Goal: Task Accomplishment & Management: Manage account settings

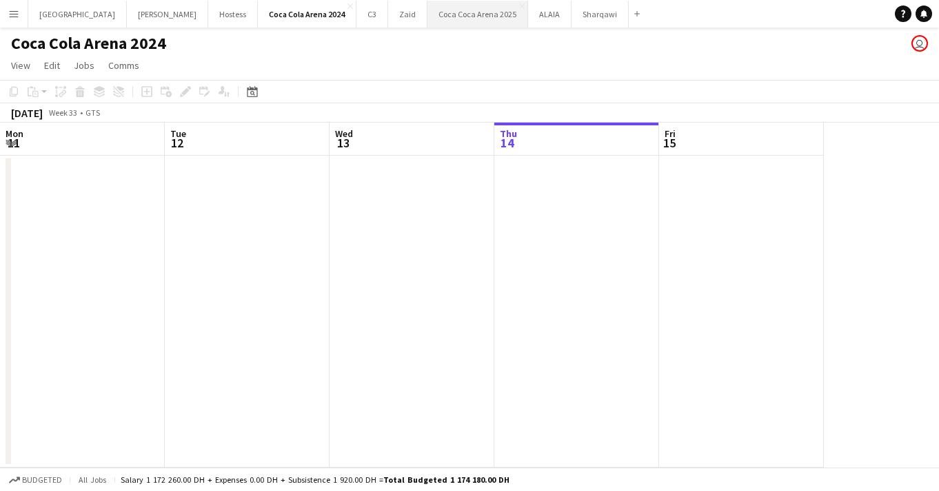
click at [427, 14] on button "[GEOGRAPHIC_DATA] 2025 Close" at bounding box center [477, 14] width 101 height 27
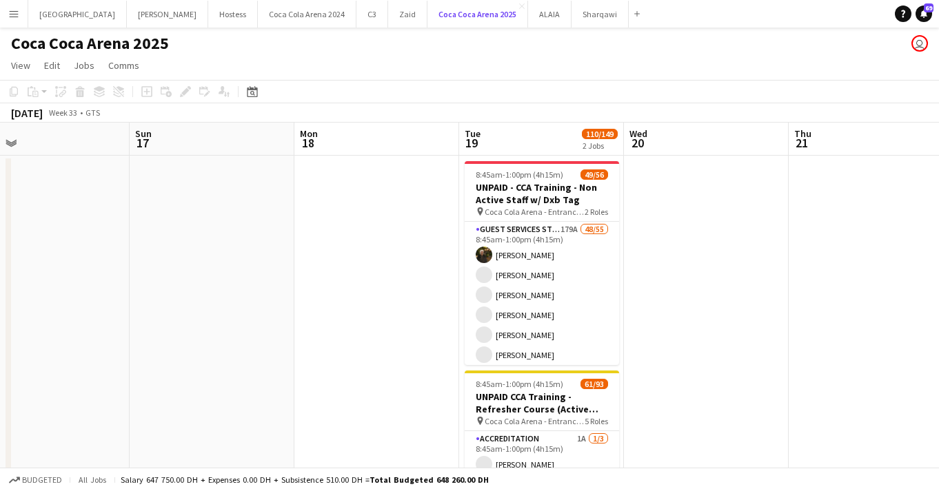
scroll to position [0, 543]
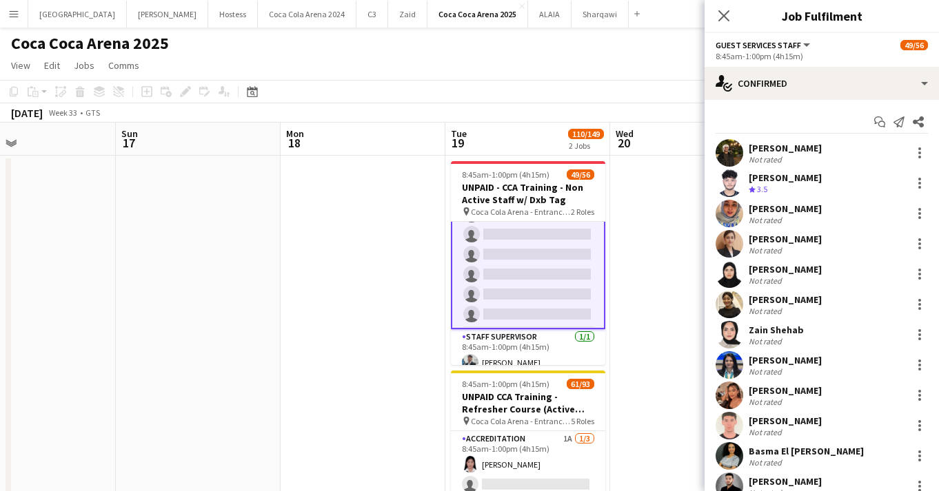
scroll to position [1031, 0]
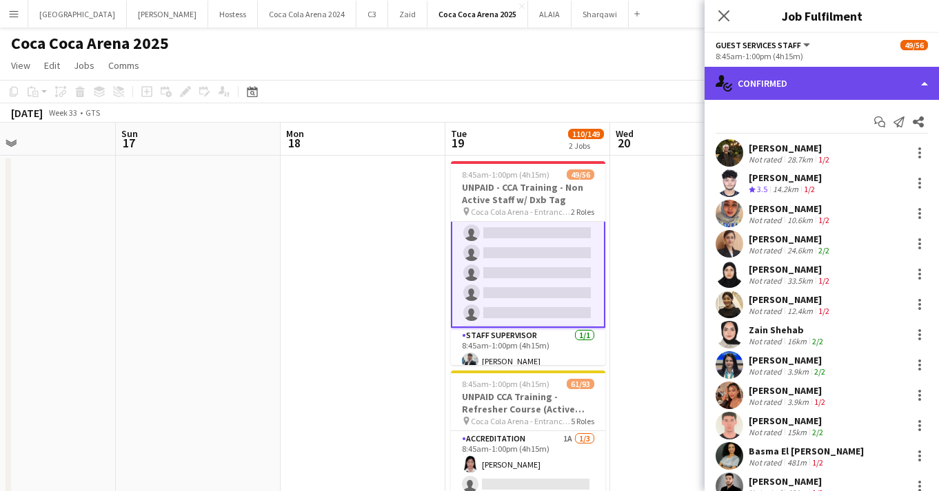
click at [793, 84] on div "single-neutral-actions-check-2 Confirmed" at bounding box center [822, 83] width 234 height 33
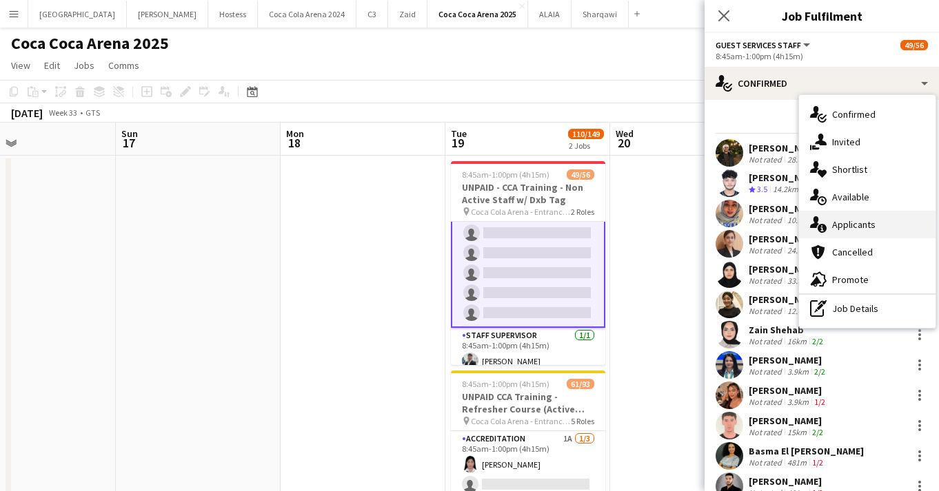
click at [844, 230] on div "single-neutral-actions-information Applicants" at bounding box center [867, 225] width 136 height 28
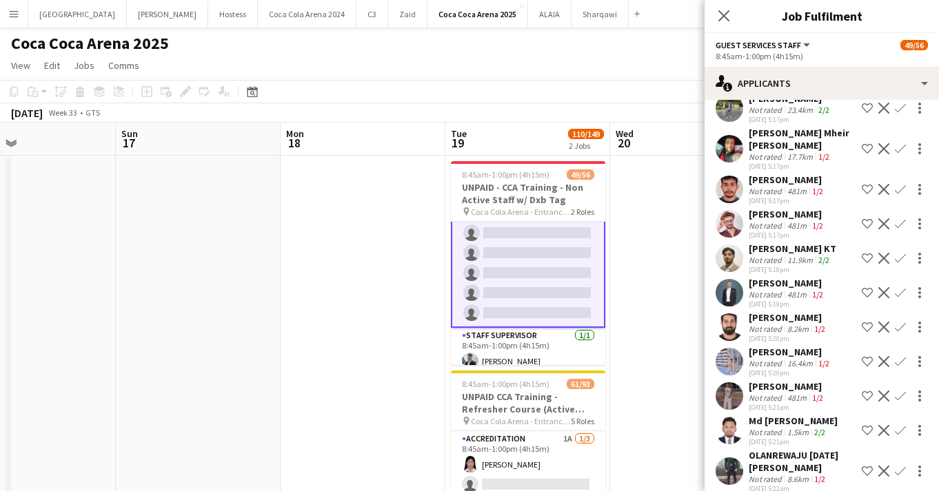
scroll to position [278, 0]
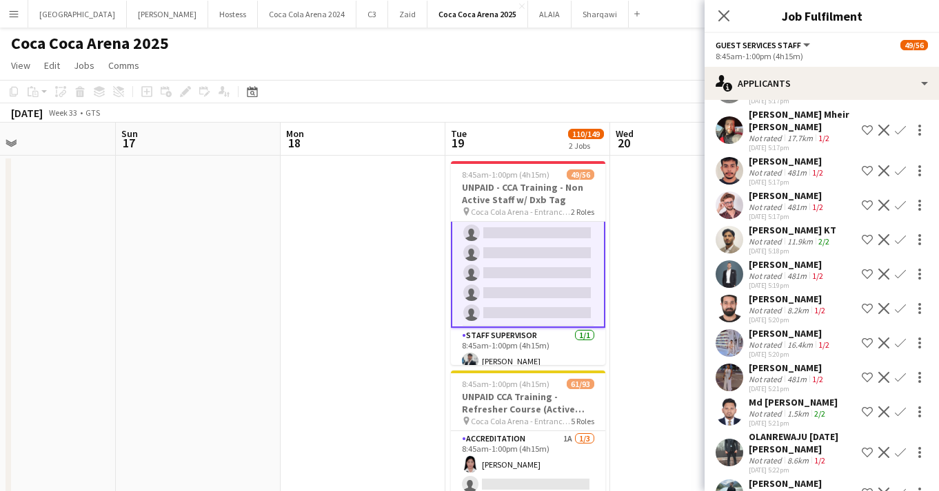
click at [732, 210] on app-user-avatar at bounding box center [730, 206] width 28 height 28
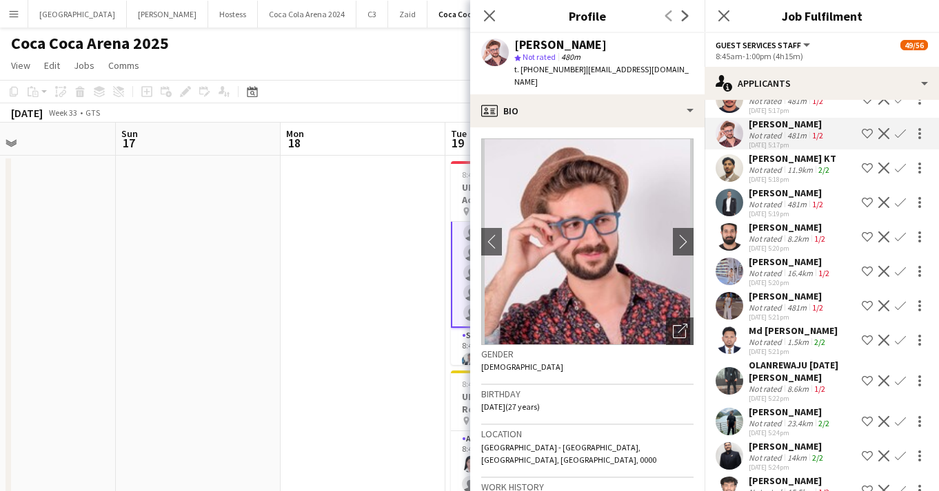
scroll to position [384, 0]
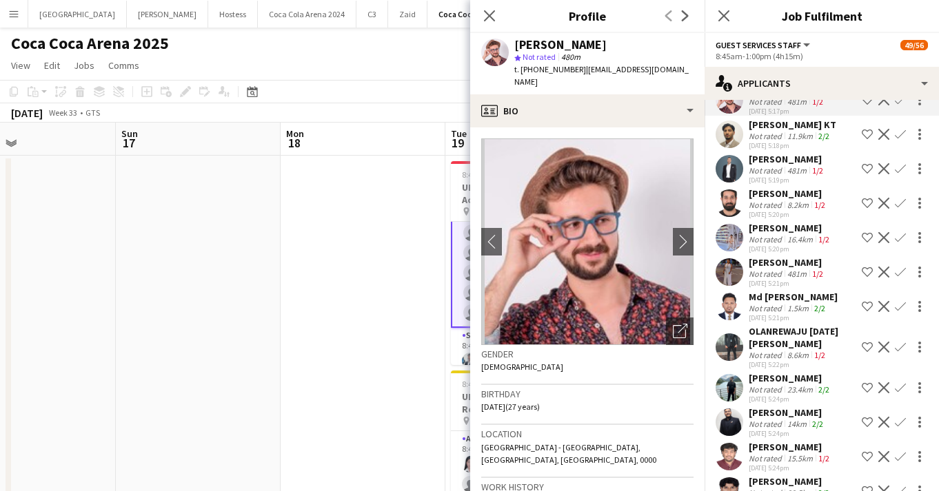
click at [728, 239] on app-user-avatar at bounding box center [730, 238] width 28 height 28
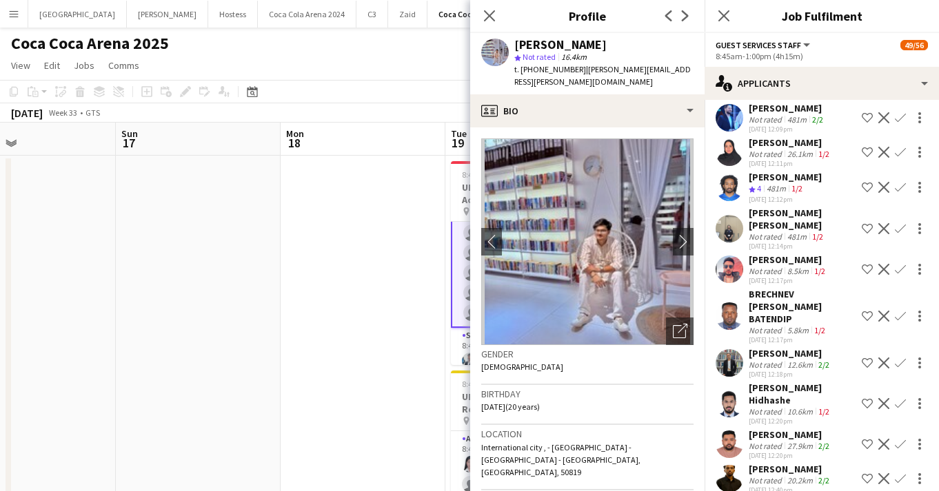
scroll to position [2987, 0]
click at [737, 138] on app-user-avatar at bounding box center [730, 152] width 28 height 28
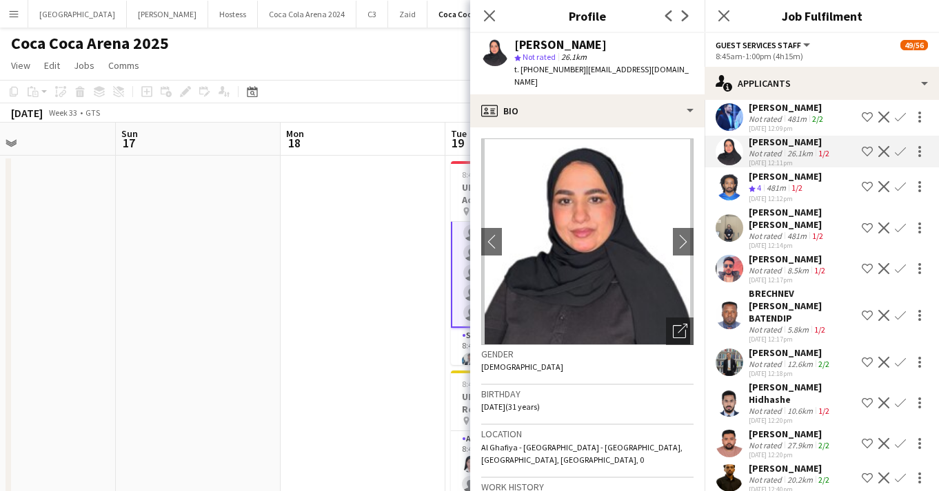
click at [900, 146] on app-icon "Confirm" at bounding box center [900, 151] width 11 height 11
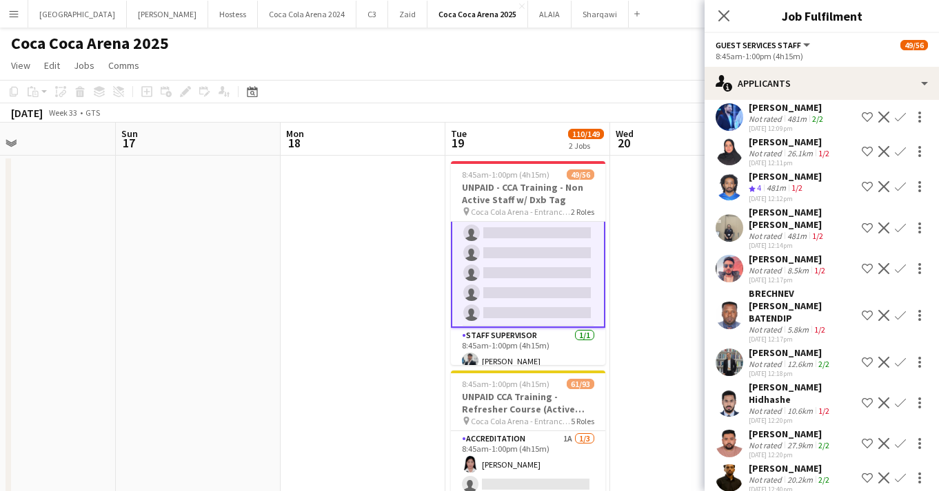
click at [901, 146] on app-icon "Confirm" at bounding box center [900, 151] width 11 height 11
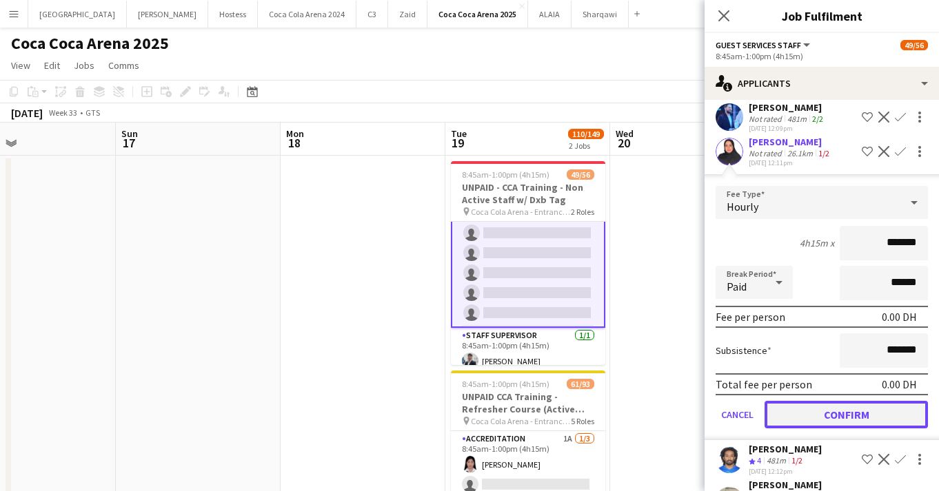
click at [776, 402] on button "Confirm" at bounding box center [845, 415] width 163 height 28
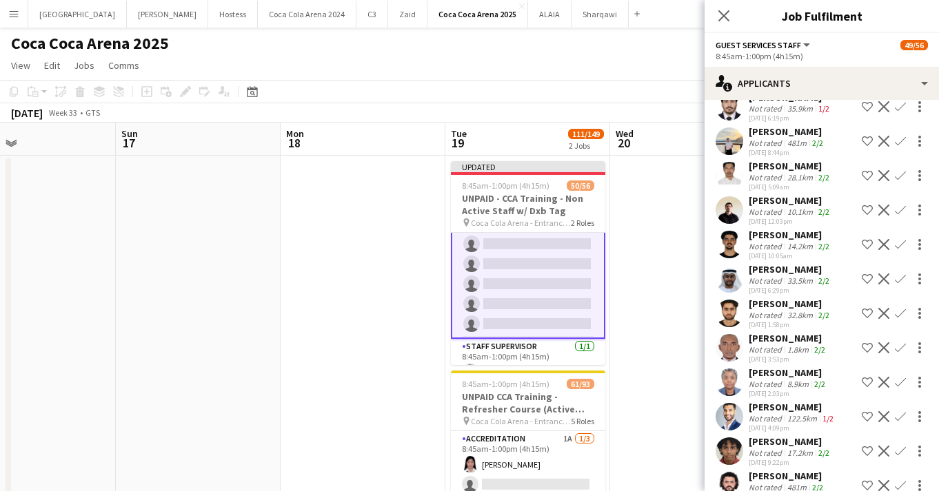
scroll to position [5013, 0]
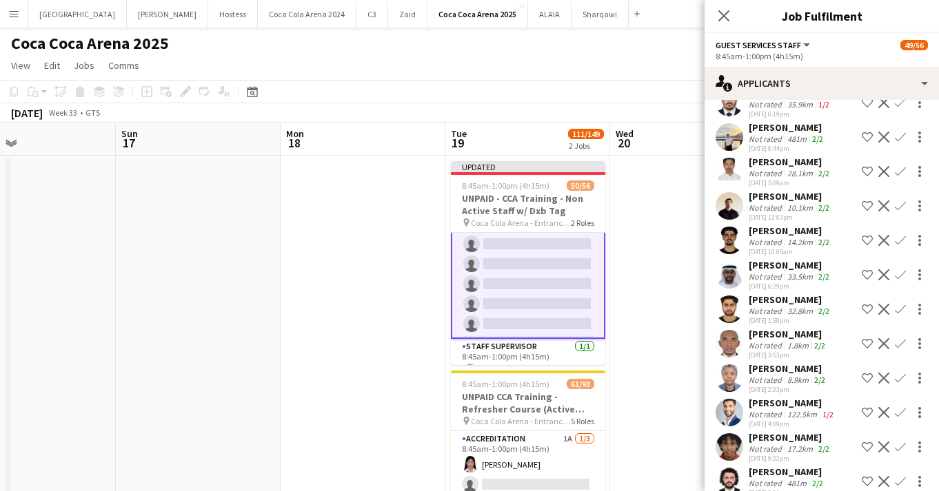
click at [731, 399] on app-user-avatar at bounding box center [730, 413] width 28 height 28
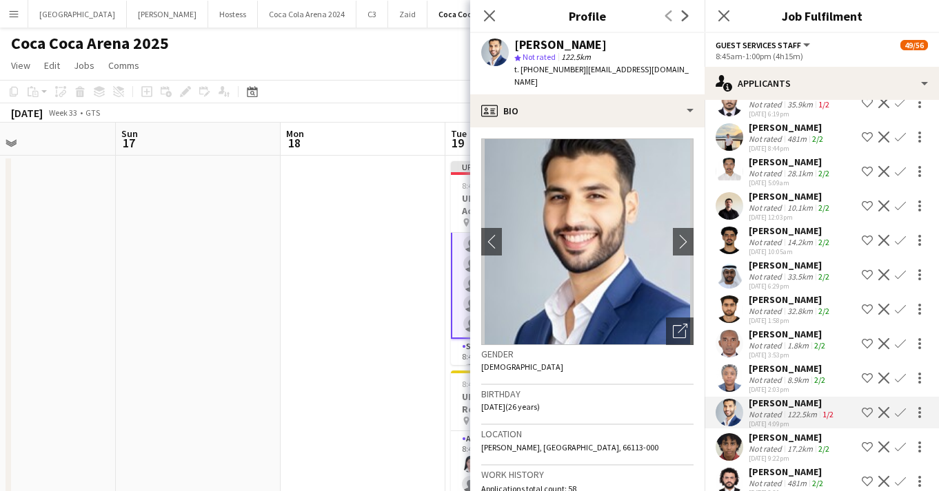
click at [902, 407] on app-icon "Confirm" at bounding box center [900, 412] width 11 height 11
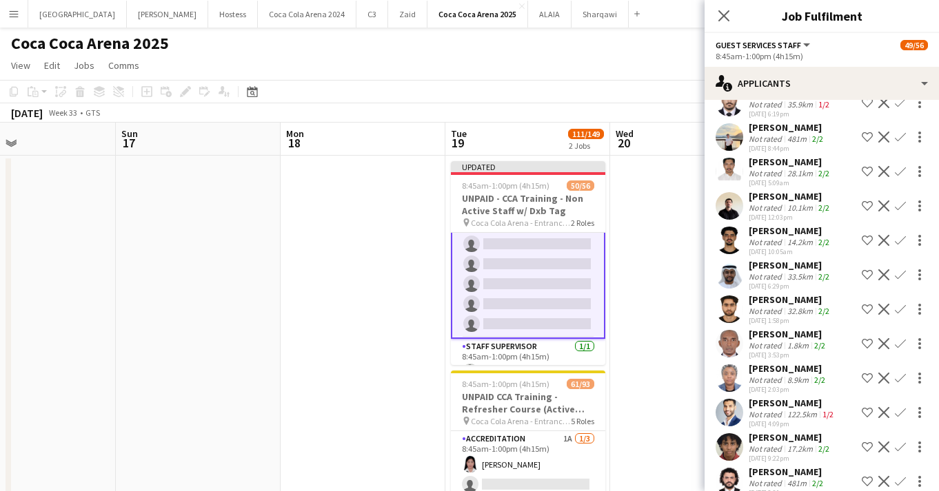
click at [900, 407] on app-icon "Confirm" at bounding box center [900, 412] width 11 height 11
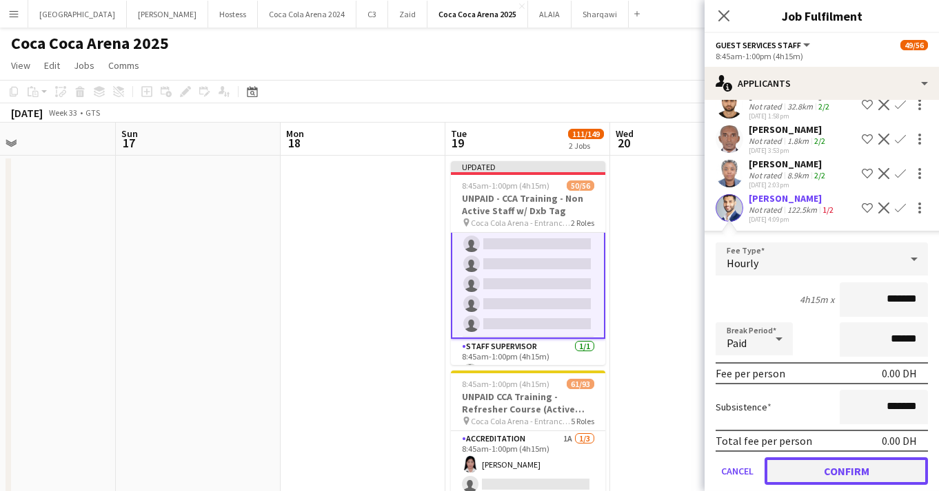
click at [822, 458] on button "Confirm" at bounding box center [845, 472] width 163 height 28
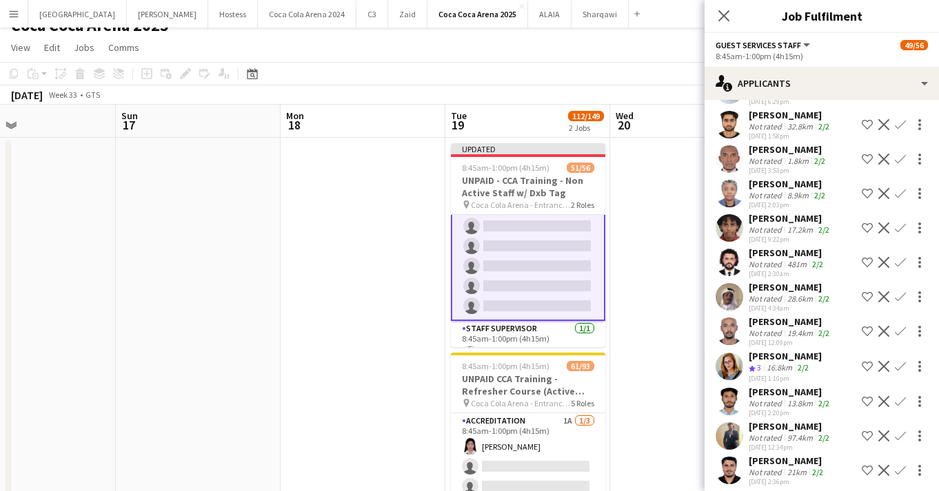
scroll to position [25, 0]
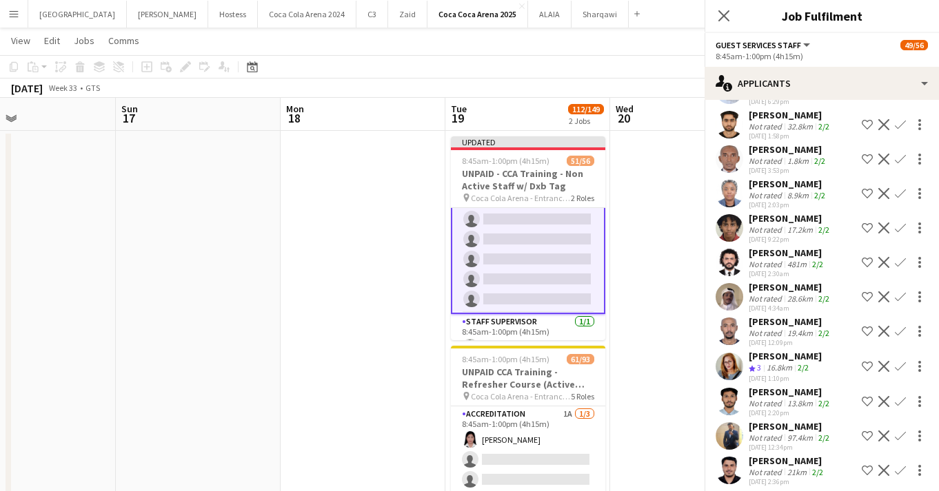
scroll to position [5198, 0]
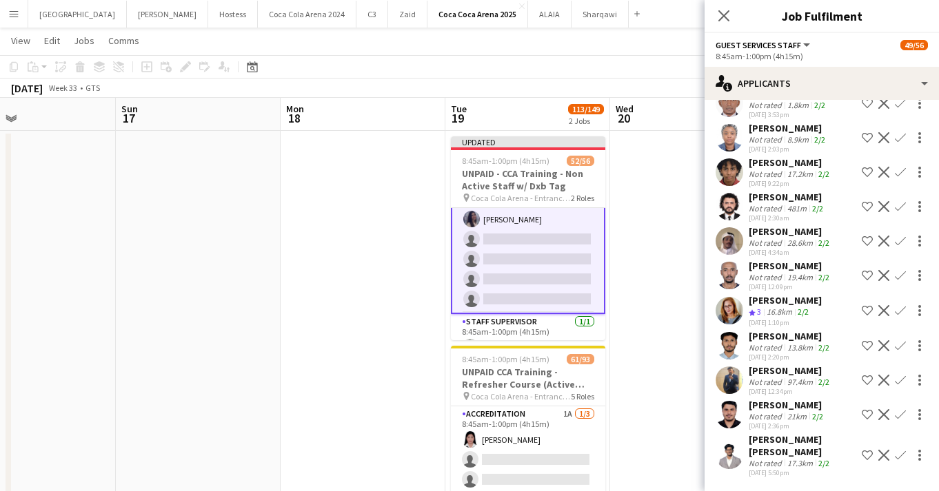
scroll to position [5163, 0]
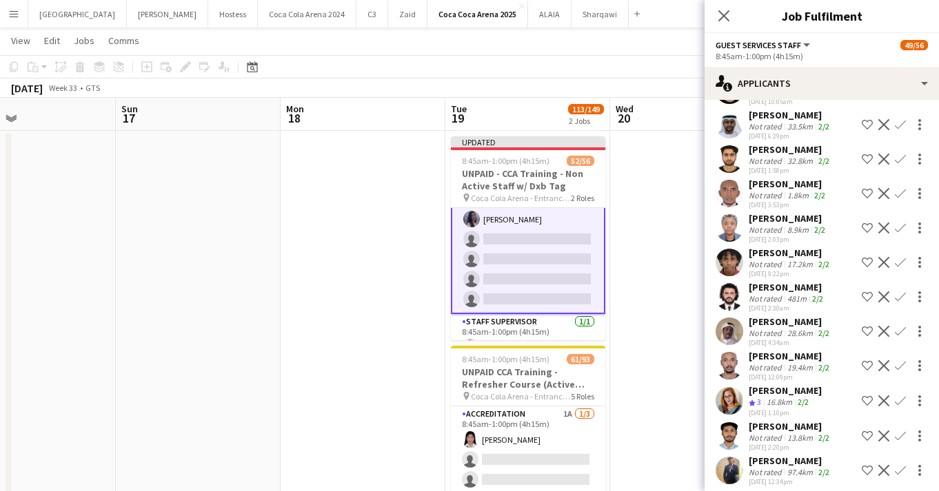
click at [716, 283] on app-user-avatar at bounding box center [730, 297] width 28 height 28
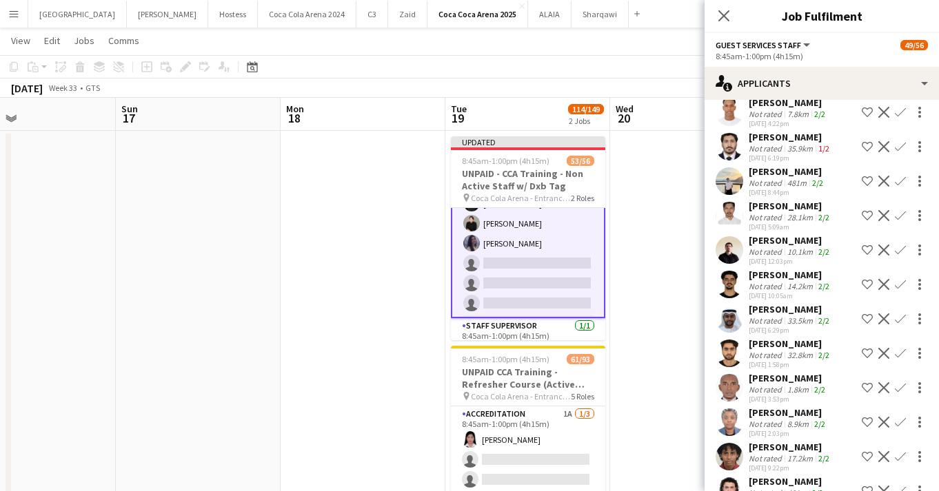
scroll to position [4951, 0]
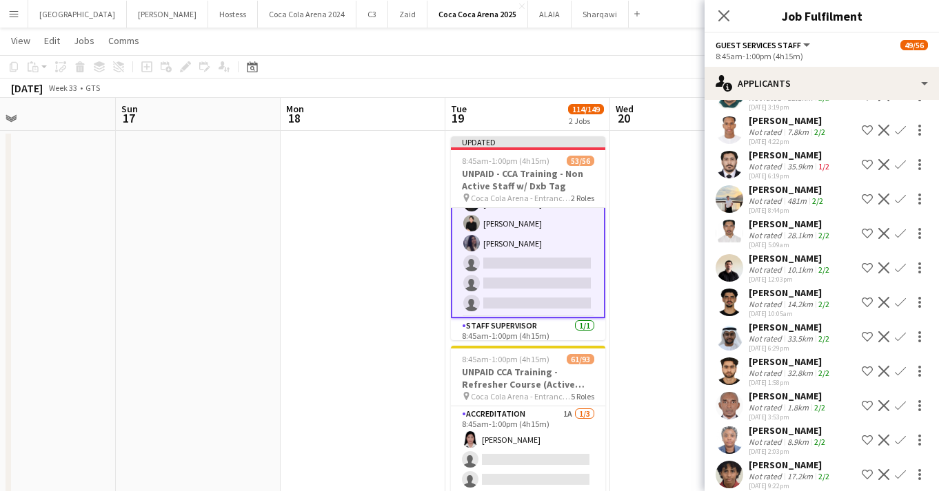
click at [729, 254] on app-user-avatar at bounding box center [730, 268] width 28 height 28
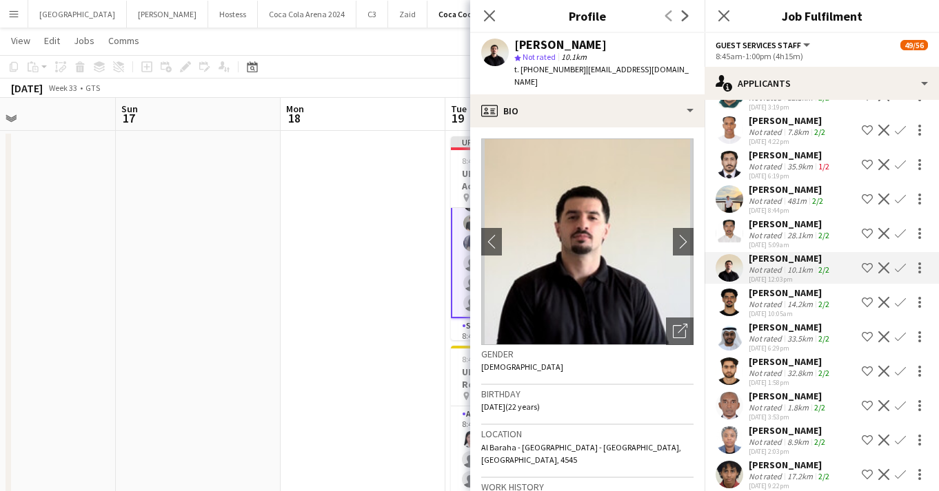
click at [895, 263] on app-icon "Confirm" at bounding box center [900, 268] width 11 height 11
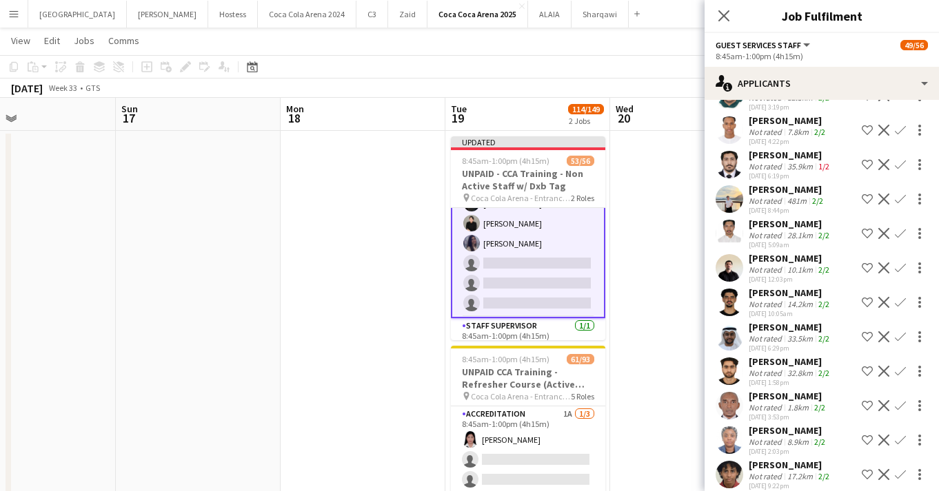
click at [895, 263] on app-icon "Confirm" at bounding box center [900, 268] width 11 height 11
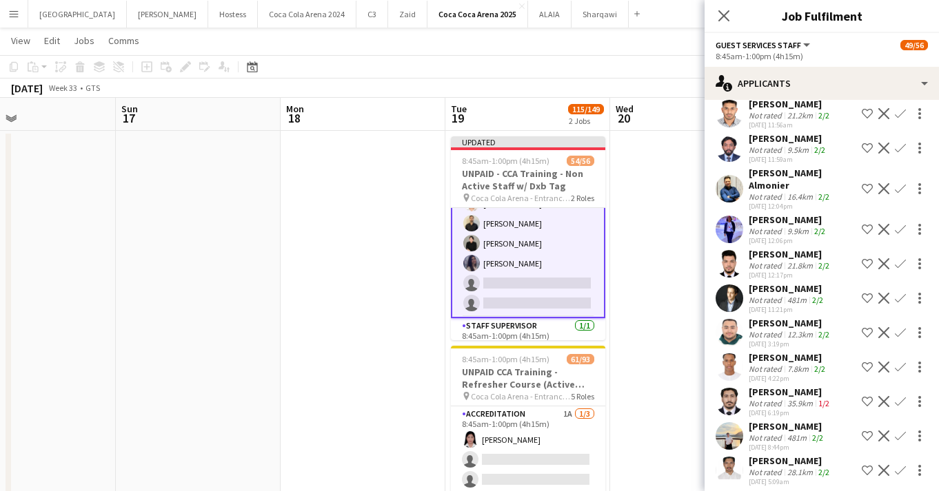
scroll to position [4707, 0]
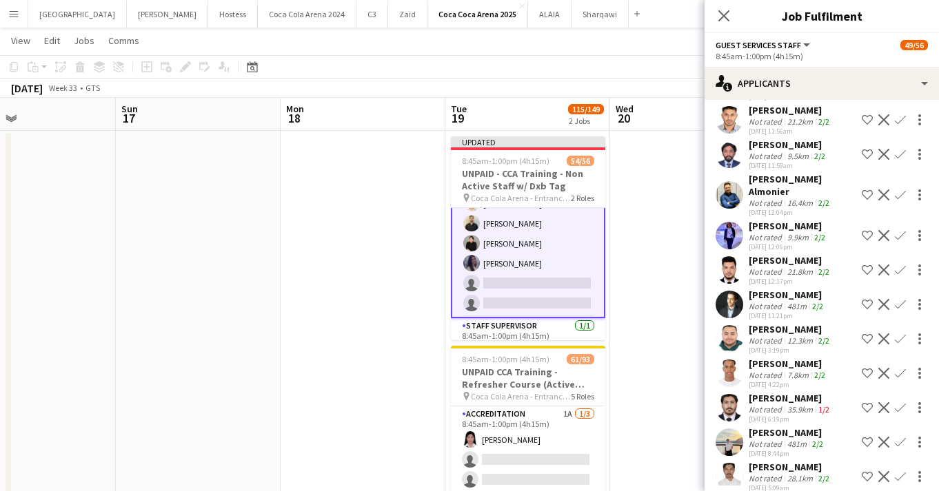
click at [728, 222] on app-user-avatar at bounding box center [730, 236] width 28 height 28
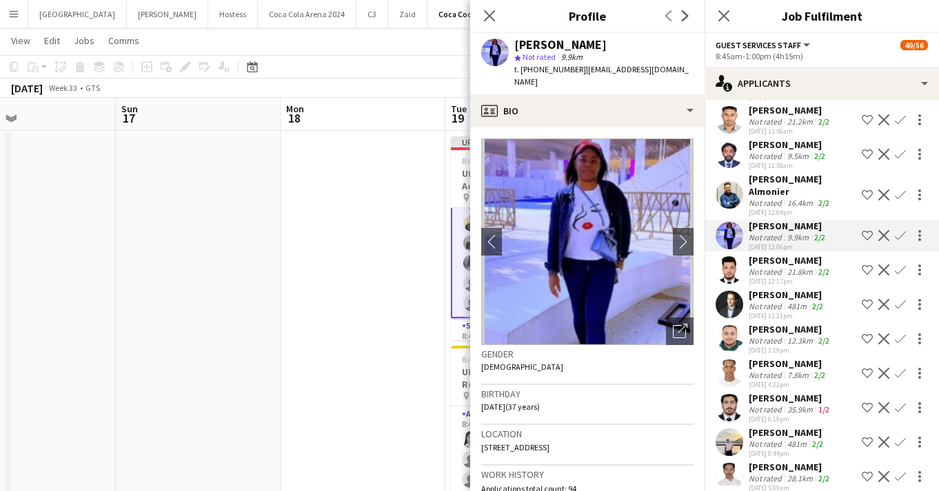
click at [730, 291] on app-user-avatar at bounding box center [730, 305] width 28 height 28
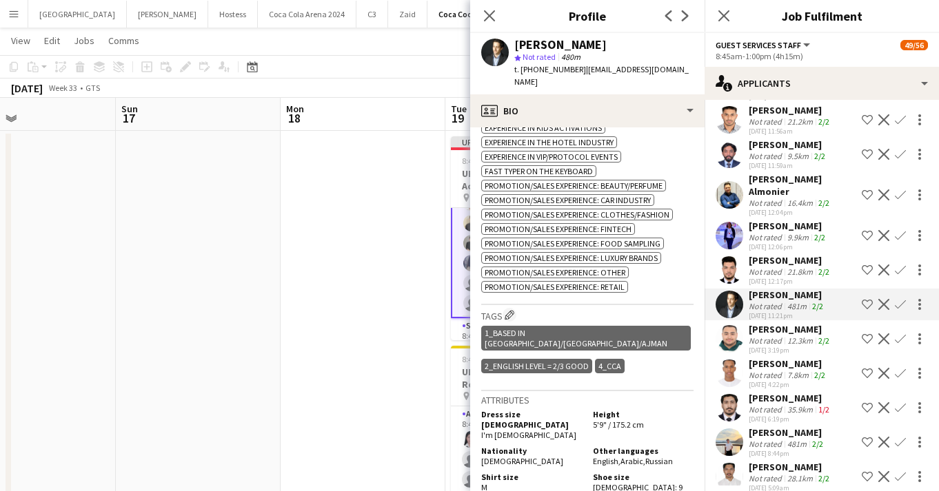
scroll to position [743, 0]
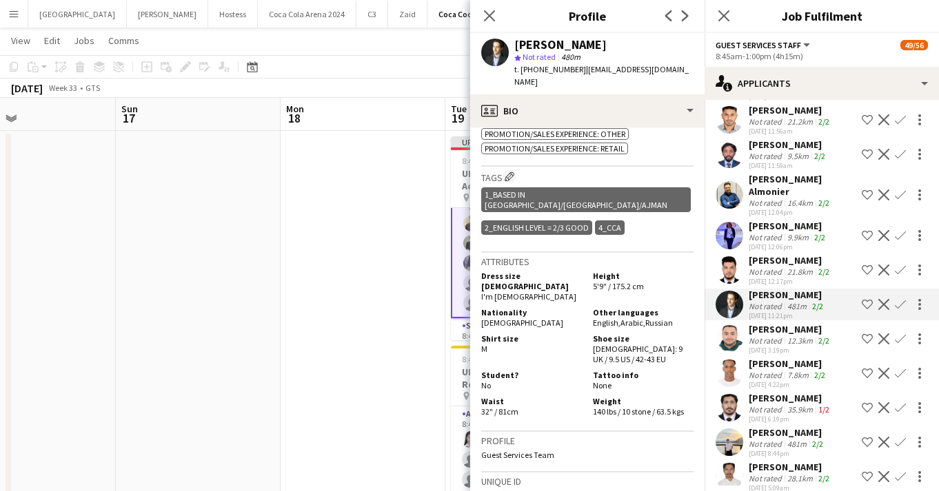
click at [897, 299] on app-icon "Confirm" at bounding box center [900, 304] width 11 height 11
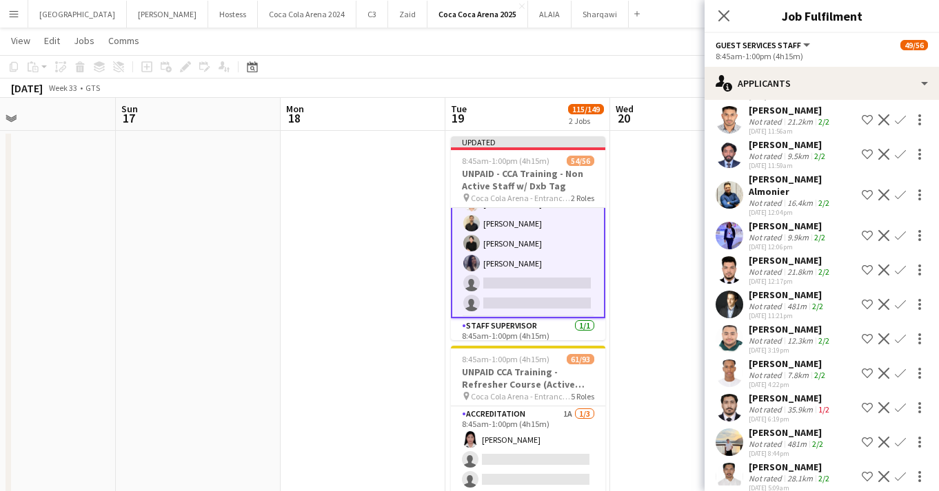
click at [897, 299] on app-icon "Confirm" at bounding box center [900, 304] width 11 height 11
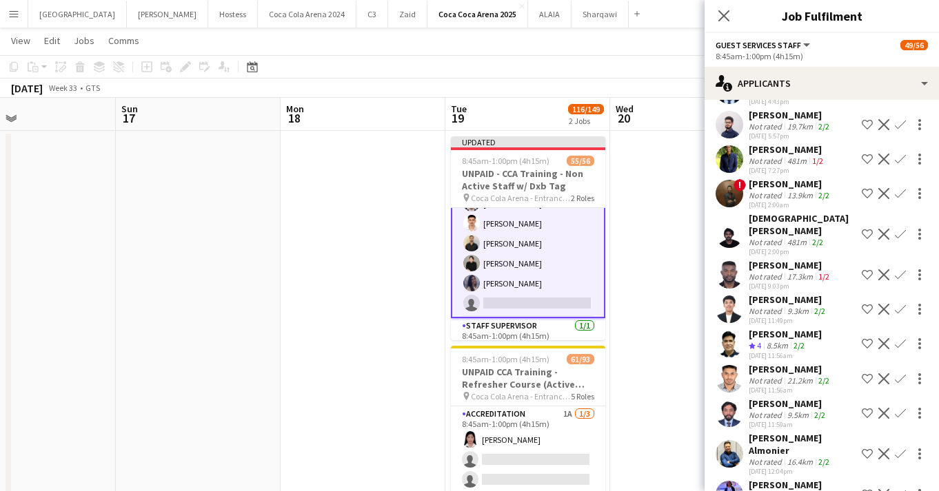
scroll to position [4448, 0]
click at [725, 296] on app-user-avatar at bounding box center [730, 310] width 28 height 28
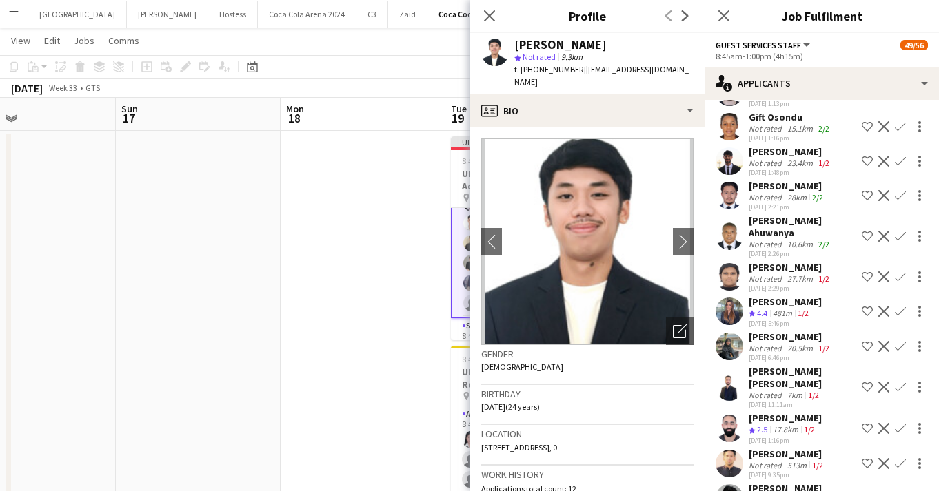
scroll to position [3484, 0]
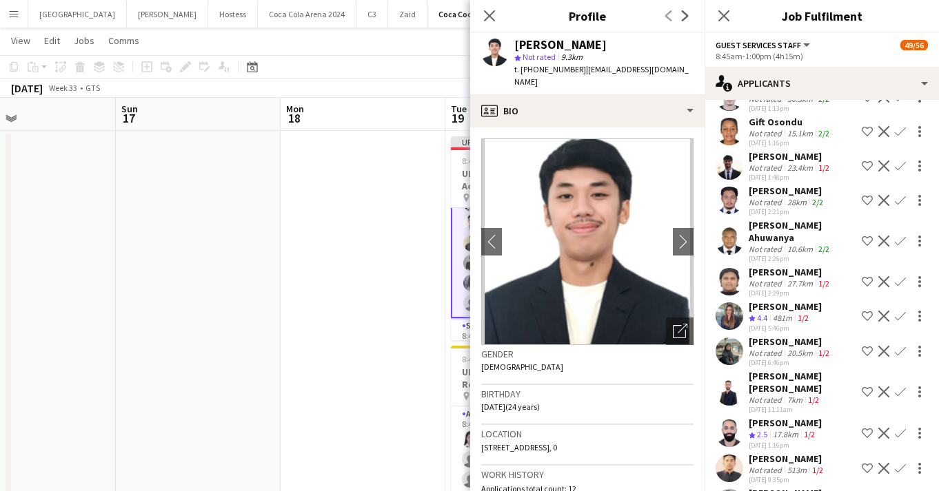
click at [730, 378] on app-user-avatar at bounding box center [730, 392] width 28 height 28
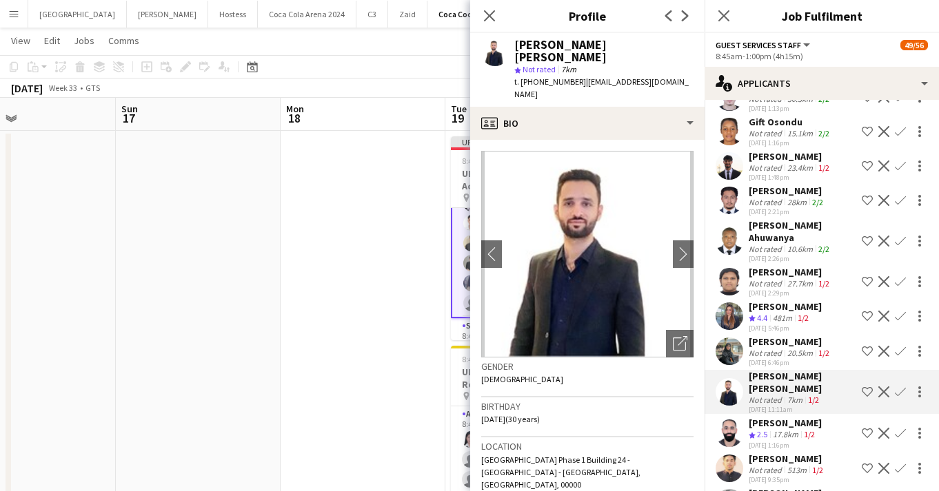
click at [733, 338] on app-user-avatar at bounding box center [730, 352] width 28 height 28
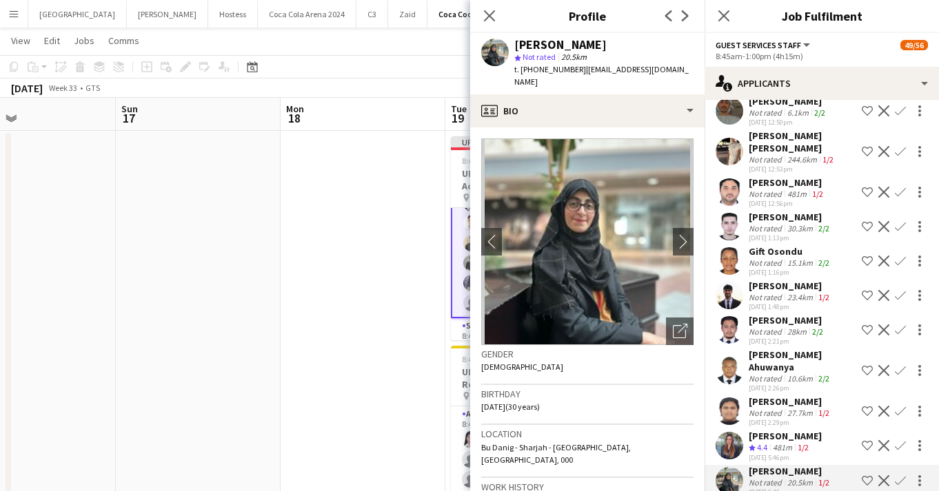
scroll to position [3351, 0]
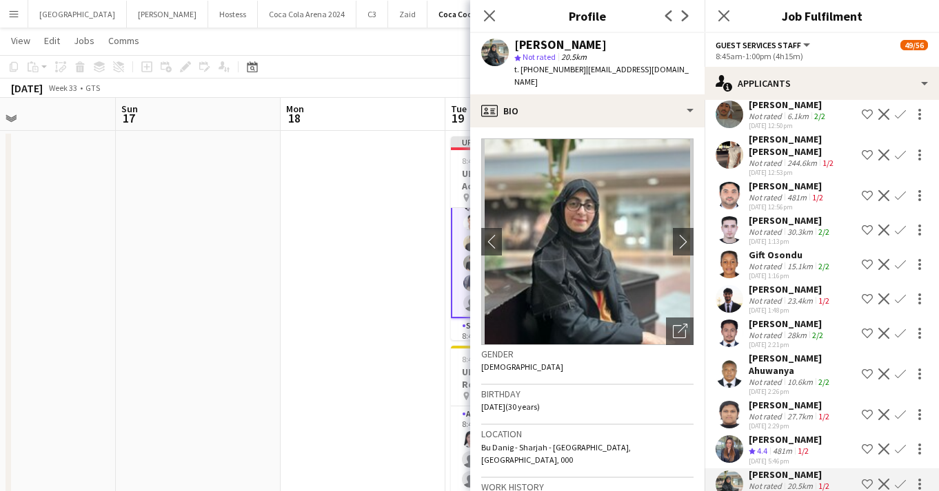
click at [733, 216] on app-user-avatar at bounding box center [730, 230] width 28 height 28
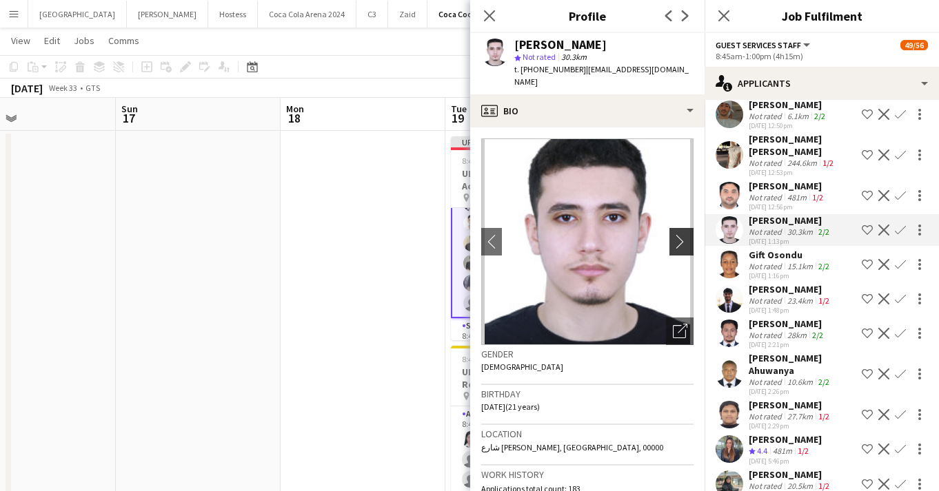
click at [686, 234] on app-icon "chevron-right" at bounding box center [683, 241] width 21 height 14
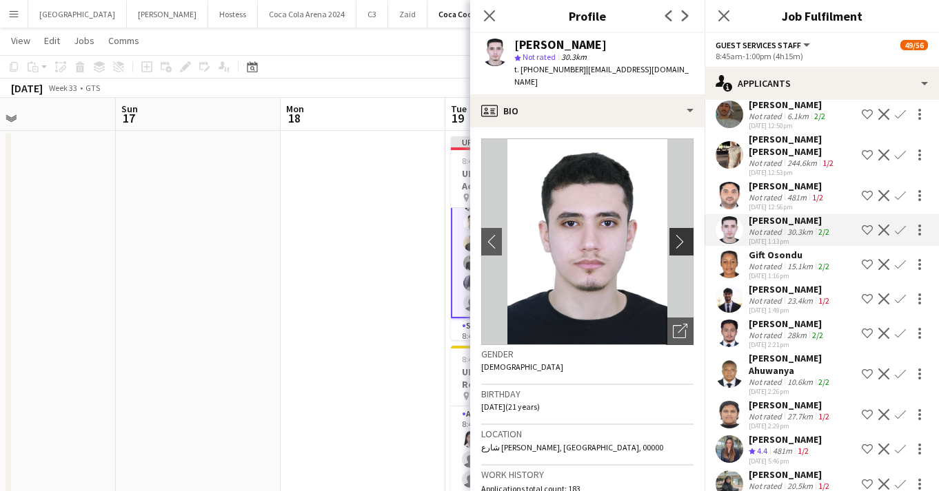
click at [686, 234] on app-icon "chevron-right" at bounding box center [683, 241] width 21 height 14
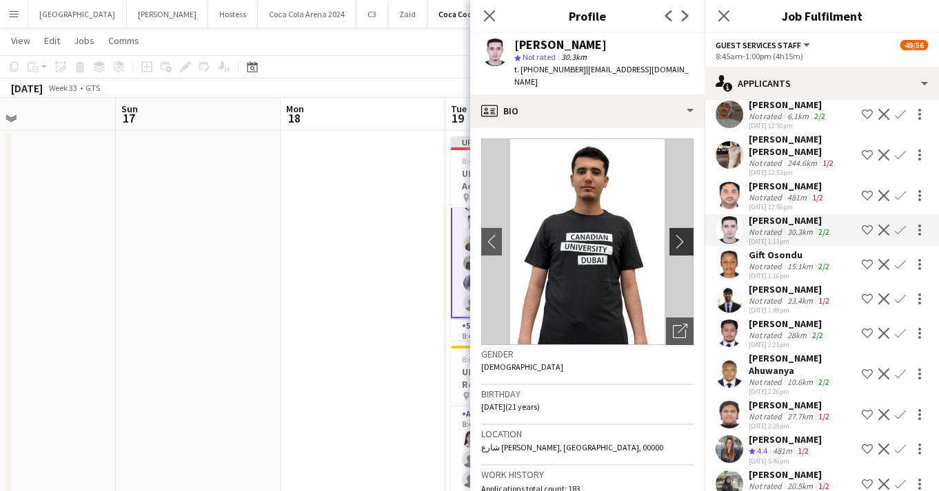
click at [686, 234] on app-icon "chevron-right" at bounding box center [683, 241] width 21 height 14
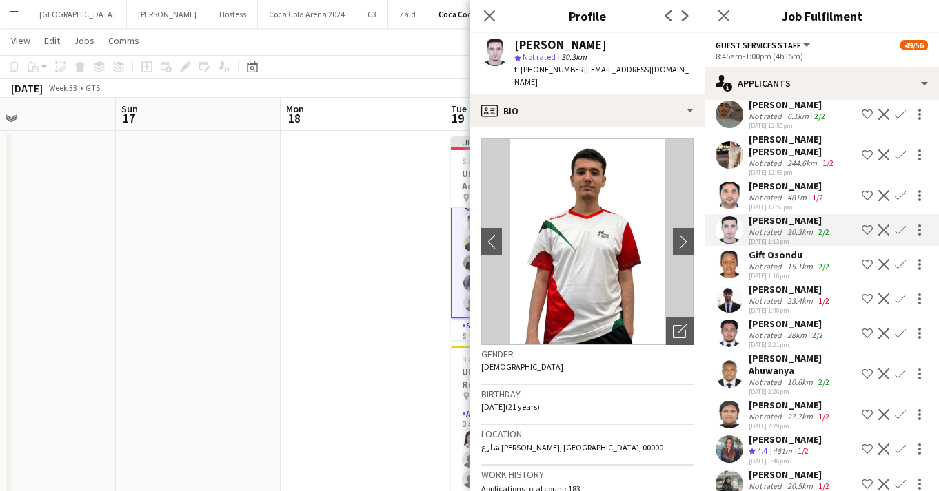
click at [902, 225] on app-icon "Confirm" at bounding box center [900, 230] width 11 height 11
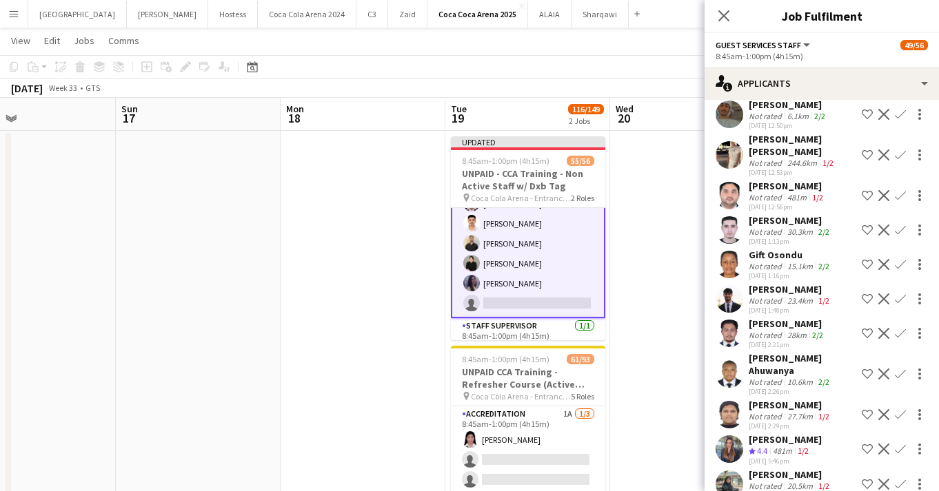
click at [902, 225] on app-icon "Confirm" at bounding box center [900, 230] width 11 height 11
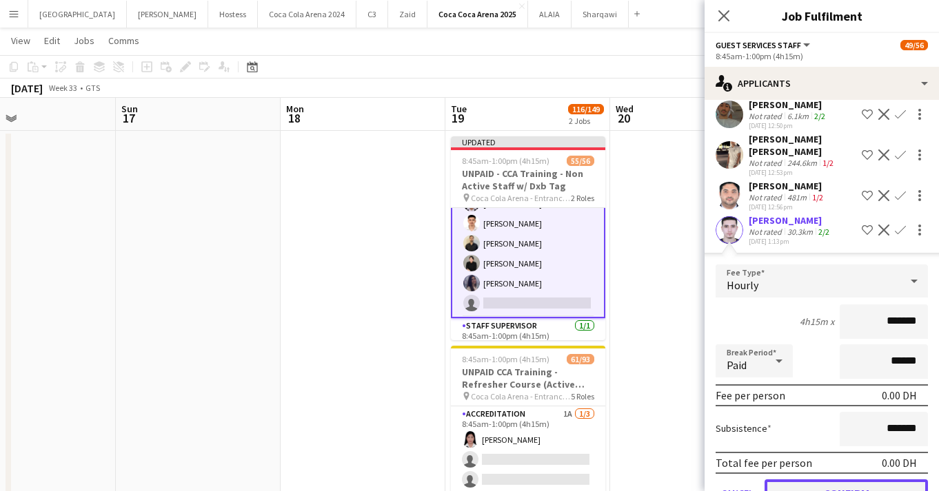
click at [820, 469] on button "Confirm" at bounding box center [845, 494] width 163 height 28
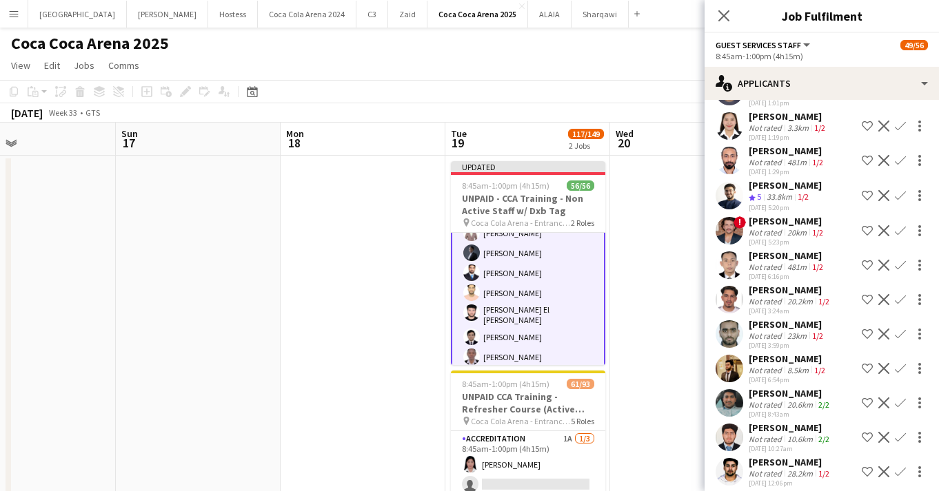
scroll to position [907, 0]
click at [724, 17] on icon at bounding box center [723, 15] width 13 height 13
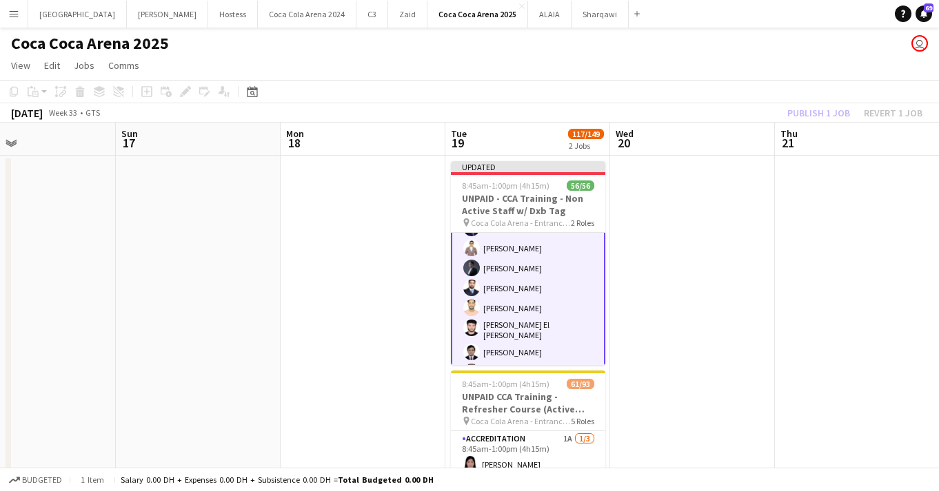
click at [818, 116] on div "Publish 1 job Revert 1 job" at bounding box center [855, 113] width 168 height 18
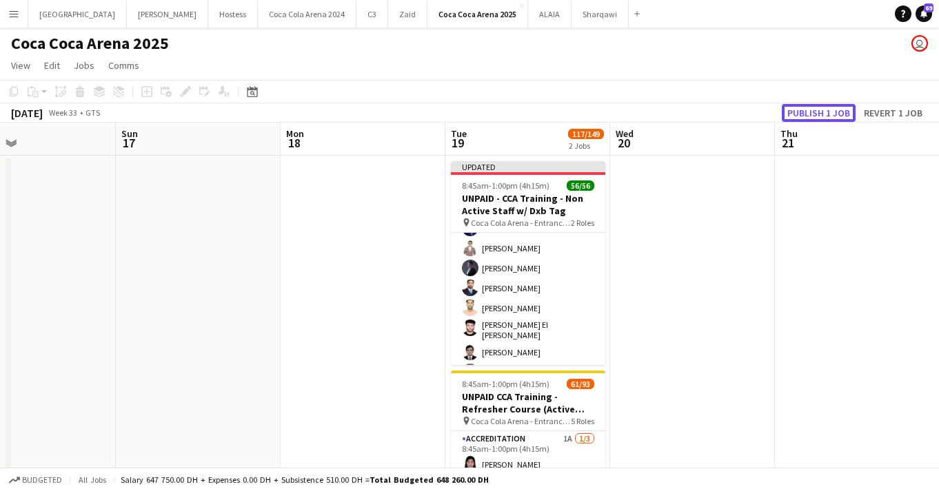
click at [818, 116] on button "Publish 1 job" at bounding box center [819, 113] width 74 height 18
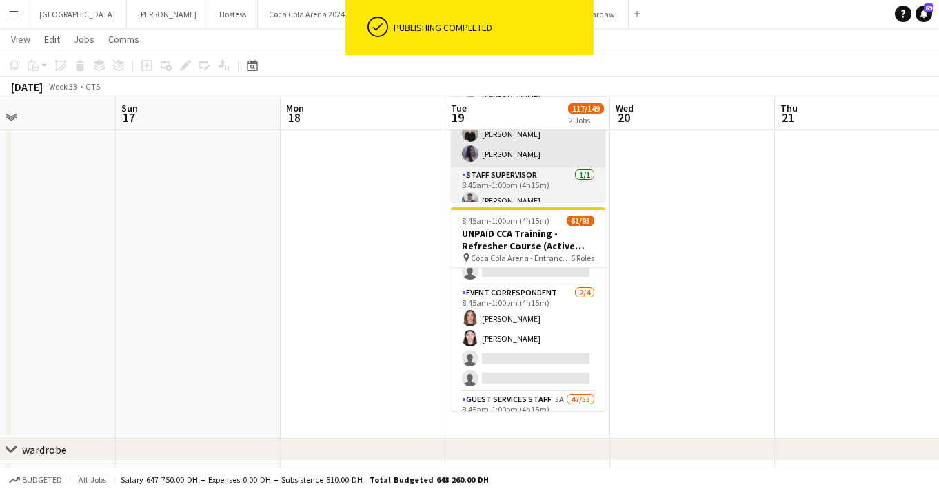
scroll to position [0, 0]
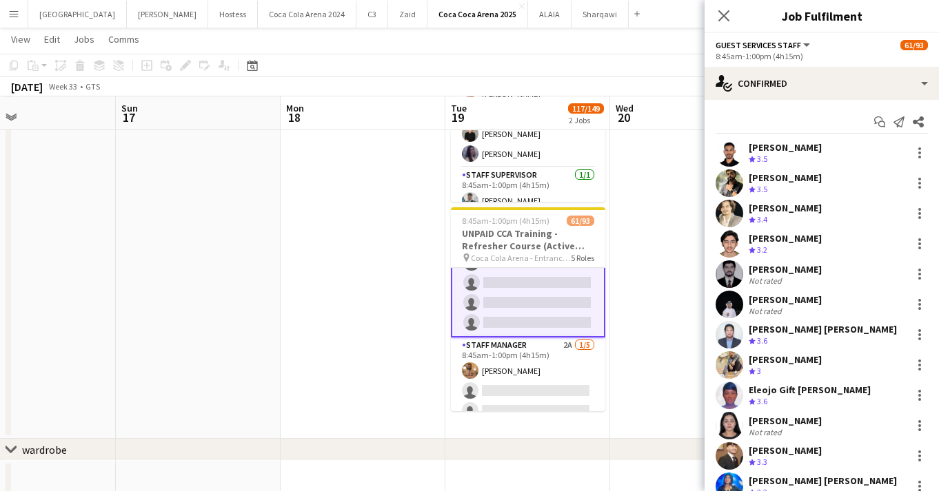
scroll to position [1271, 0]
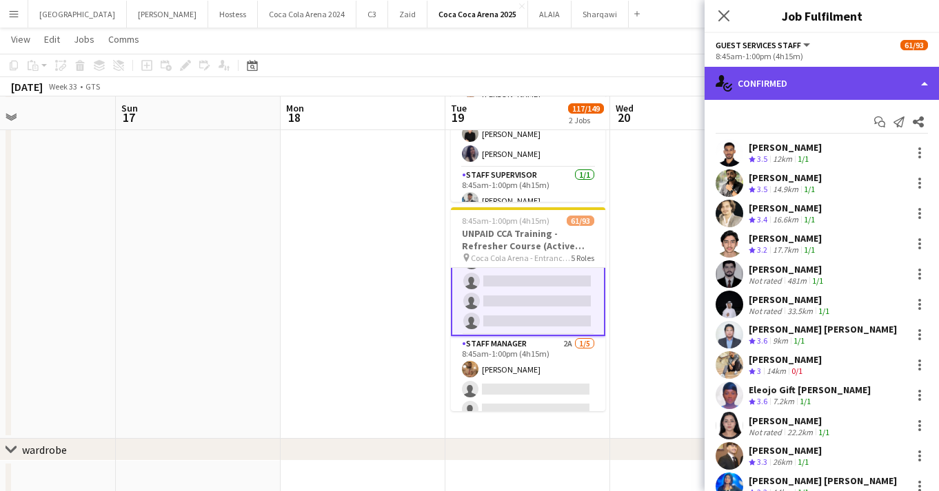
click at [793, 95] on div "single-neutral-actions-check-2 Confirmed" at bounding box center [822, 83] width 234 height 33
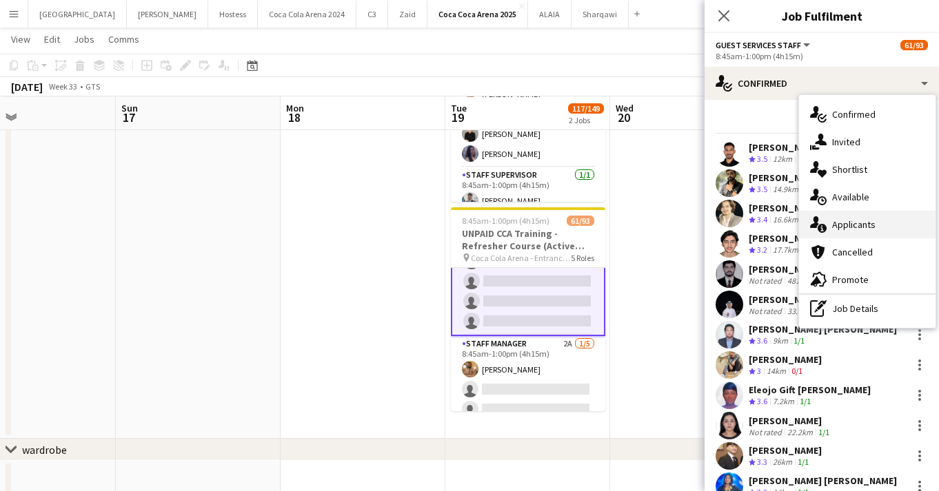
click at [827, 223] on div "single-neutral-actions-information Applicants" at bounding box center [867, 225] width 136 height 28
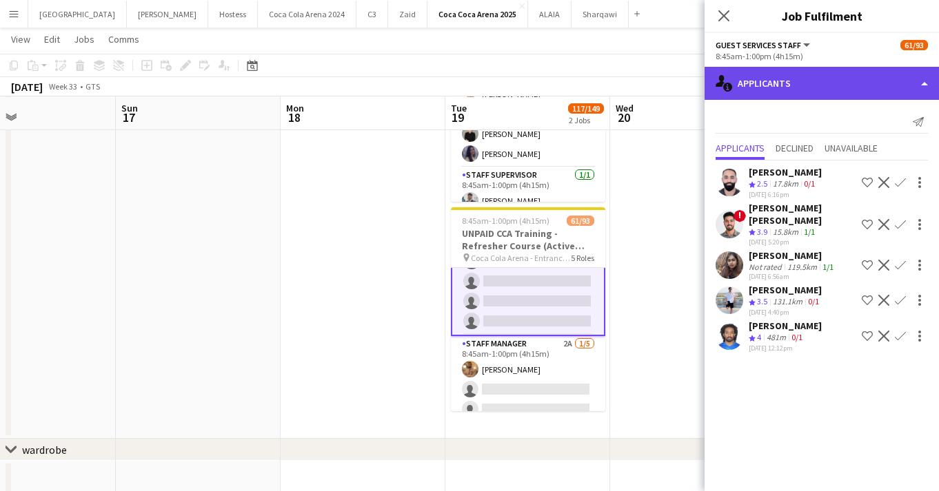
click at [756, 83] on div "single-neutral-actions-information Applicants" at bounding box center [822, 83] width 234 height 33
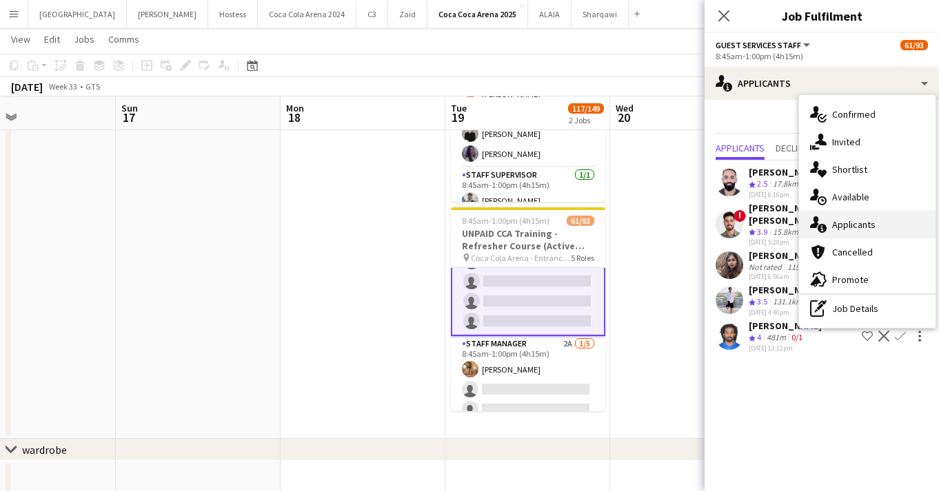
click at [836, 223] on div "single-neutral-actions-information Applicants" at bounding box center [867, 225] width 136 height 28
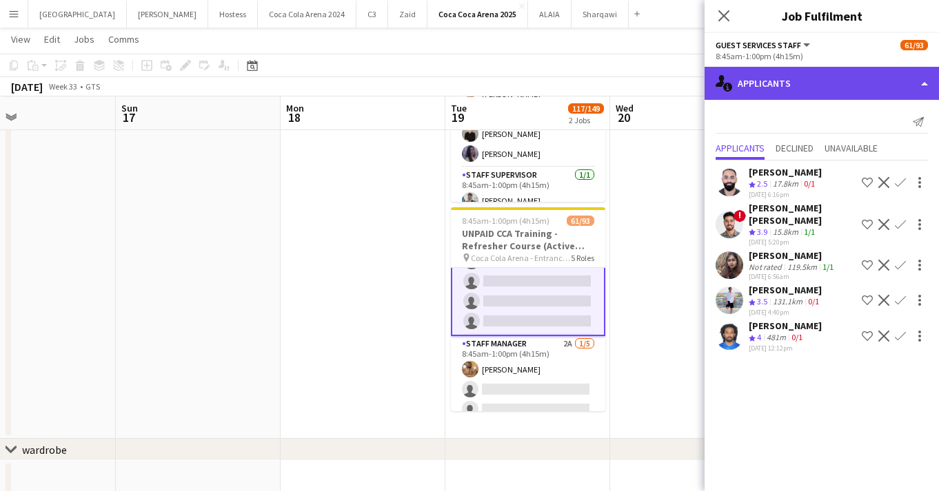
click at [813, 86] on div "single-neutral-actions-information Applicants" at bounding box center [822, 83] width 234 height 33
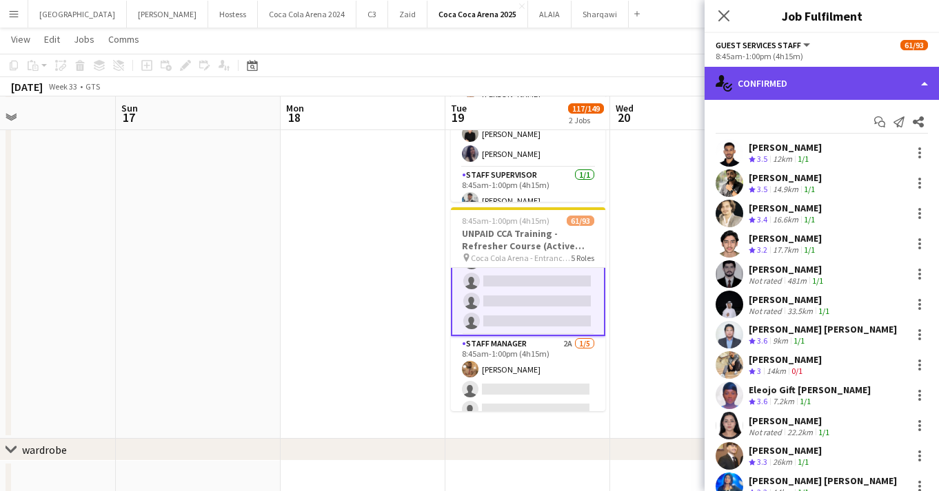
click at [827, 78] on div "single-neutral-actions-check-2 Confirmed" at bounding box center [822, 83] width 234 height 33
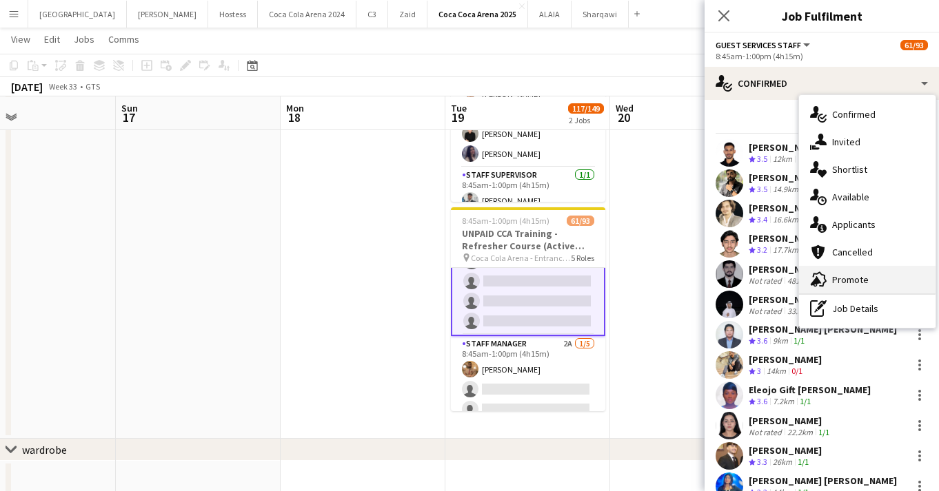
click at [838, 276] on div "advertising-megaphone Promote" at bounding box center [867, 280] width 136 height 28
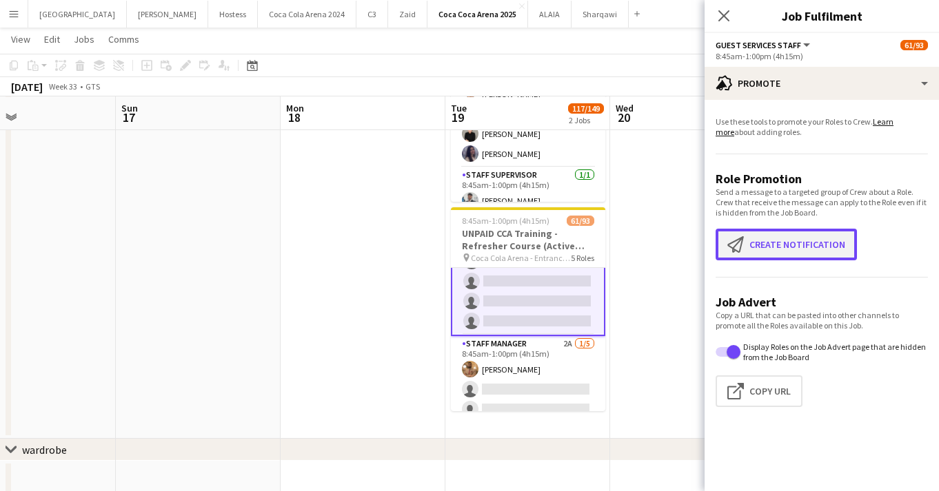
click at [784, 241] on button "Create notification Create notification" at bounding box center [786, 245] width 141 height 32
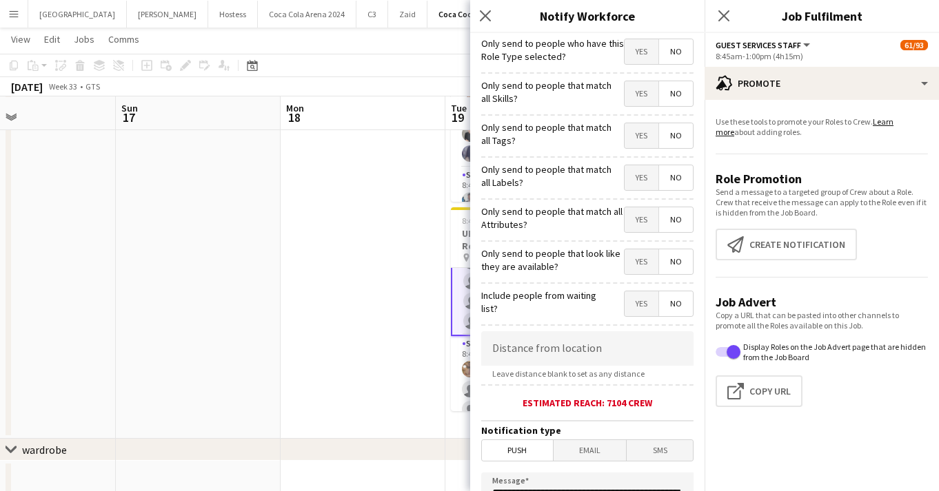
click at [647, 50] on span "Yes" at bounding box center [642, 51] width 34 height 25
click at [640, 130] on span "Yes" at bounding box center [642, 135] width 34 height 25
click at [638, 91] on span "Yes" at bounding box center [642, 93] width 34 height 25
click at [638, 170] on span "Yes" at bounding box center [642, 177] width 34 height 25
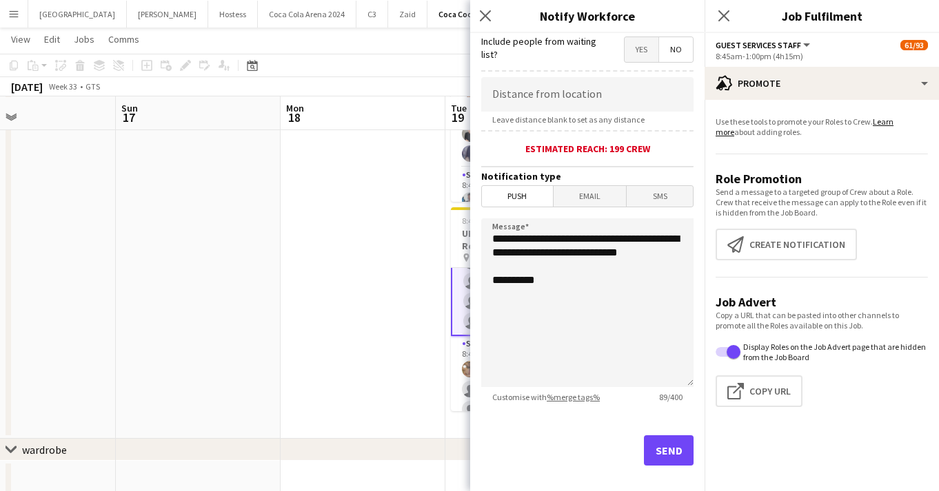
scroll to position [270, 0]
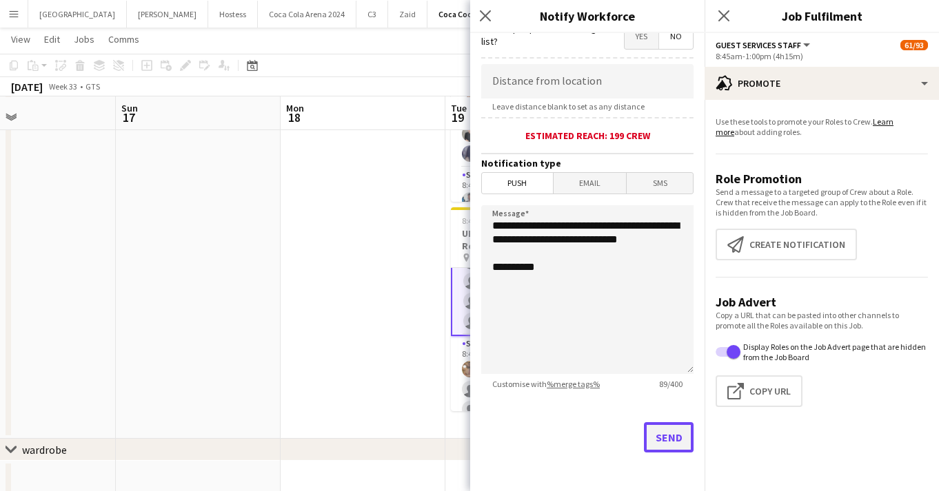
click at [678, 445] on button "Send" at bounding box center [669, 438] width 50 height 30
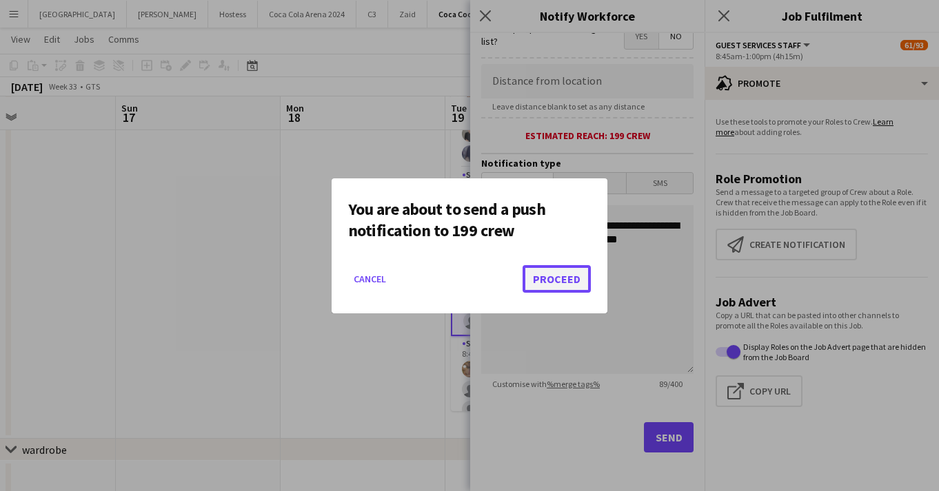
click at [572, 281] on button "Proceed" at bounding box center [557, 279] width 68 height 28
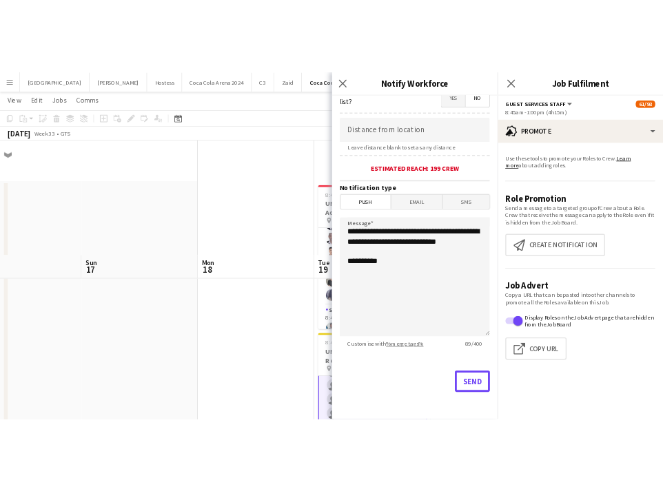
scroll to position [162, 0]
